Goal: Information Seeking & Learning: Learn about a topic

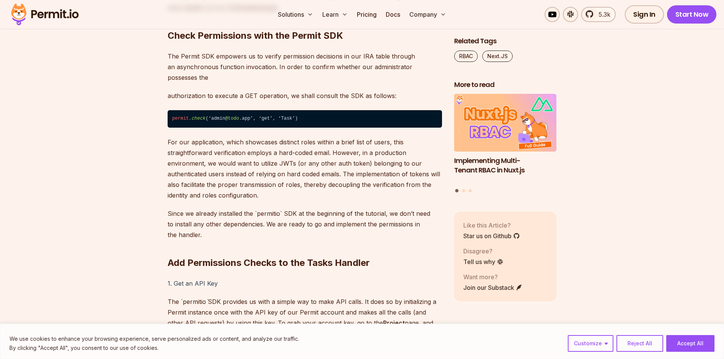
scroll to position [3155, 0]
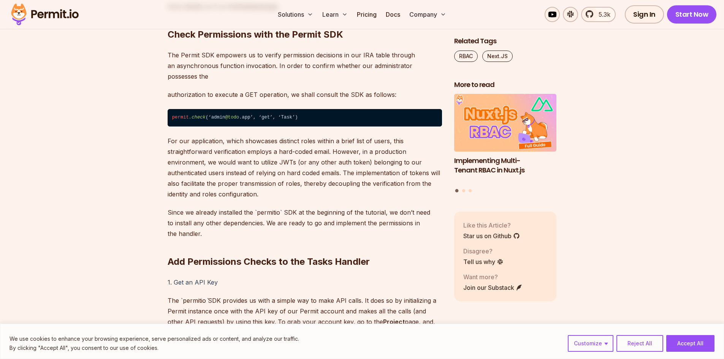
click at [70, 19] on img at bounding box center [45, 15] width 75 height 26
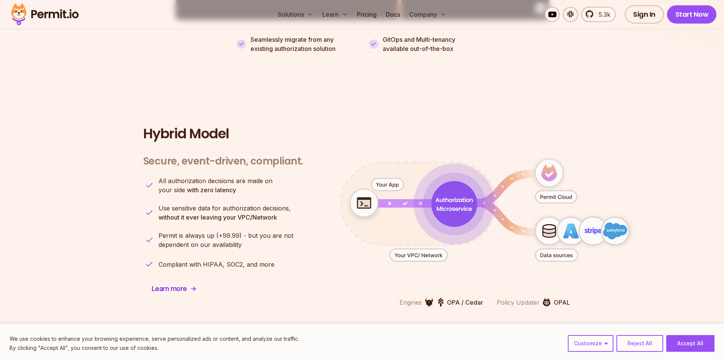
scroll to position [1863, 0]
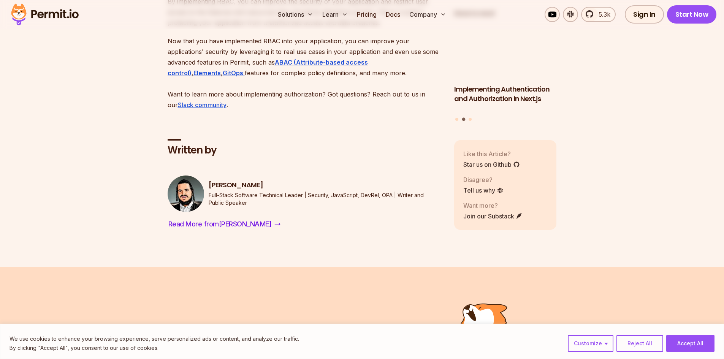
scroll to position [4258, 0]
